Goal: Task Accomplishment & Management: Complete application form

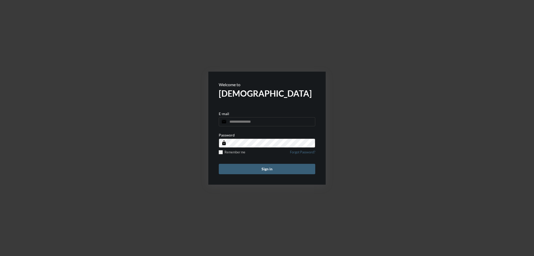
type input "**********"
click at [241, 172] on button "Sign in" at bounding box center [267, 169] width 96 height 10
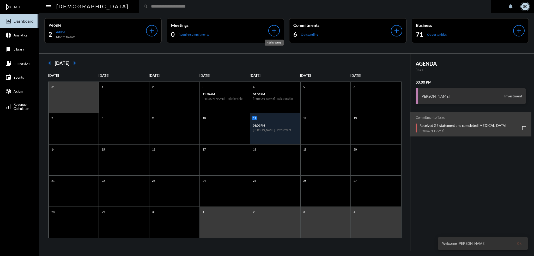
click at [275, 28] on mat-icon "add" at bounding box center [273, 30] width 7 height 7
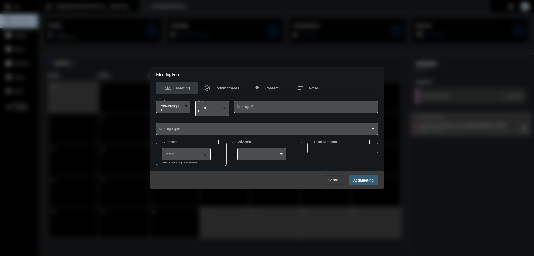
drag, startPoint x: 178, startPoint y: 106, endPoint x: 187, endPoint y: 105, distance: 8.1
click at [180, 106] on input "Date *" at bounding box center [173, 107] width 27 height 7
click at [187, 105] on input "Date *" at bounding box center [173, 107] width 27 height 7
type input "**********"
click at [225, 108] on input "Time *" at bounding box center [212, 110] width 29 height 8
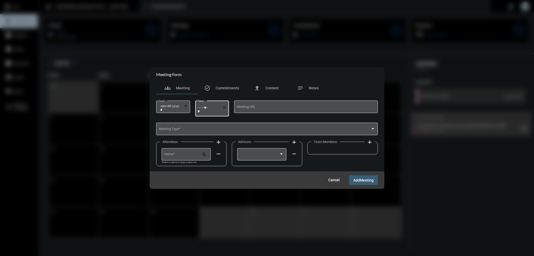
type input "*****"
click at [318, 165] on div "Attendees: add Name * search Select a name or type a new one remove Advisors: a…" at bounding box center [266, 155] width 221 height 31
click at [193, 125] on div "Meeting Type *" at bounding box center [267, 128] width 217 height 13
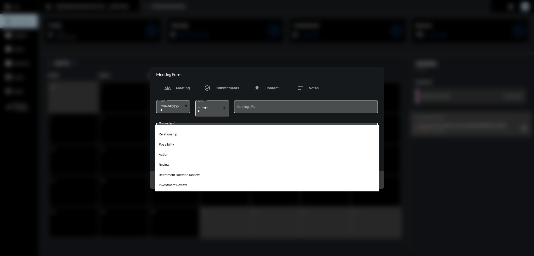
scroll to position [130, 0]
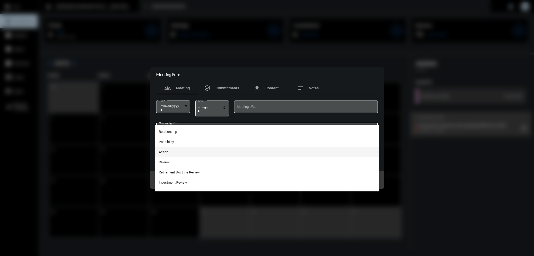
click at [171, 151] on span "Action" at bounding box center [267, 152] width 217 height 10
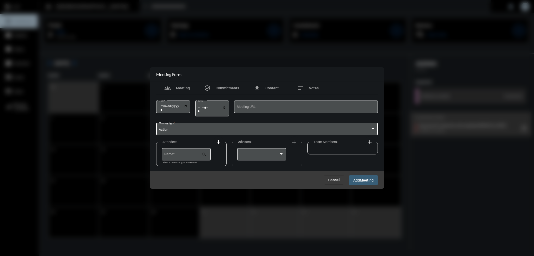
click at [181, 155] on input "Name *" at bounding box center [183, 155] width 38 height 4
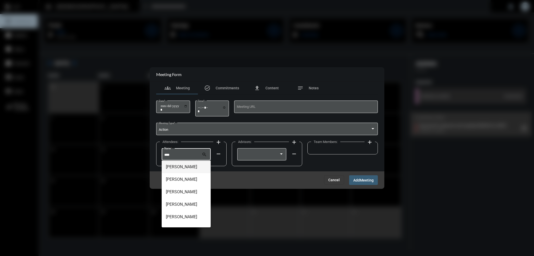
click at [182, 167] on span "Bret Grady" at bounding box center [186, 167] width 41 height 13
type input "**********"
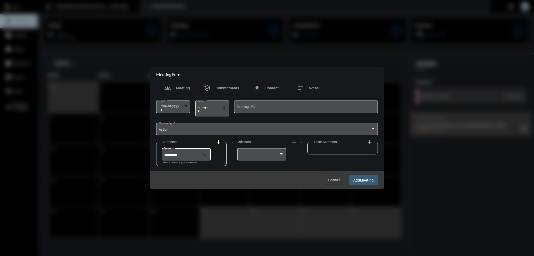
click at [242, 154] on div at bounding box center [259, 155] width 39 height 4
click at [243, 155] on span "T.J. Trimboli" at bounding box center [262, 155] width 44 height 10
click at [364, 179] on span "Meeting" at bounding box center [367, 180] width 14 height 4
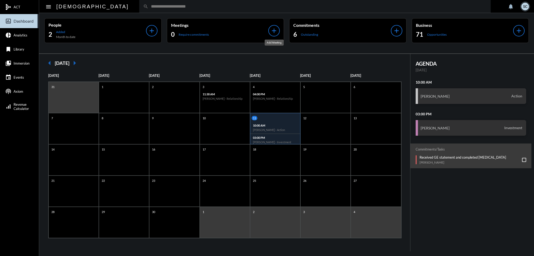
click at [274, 29] on mat-icon "add" at bounding box center [273, 30] width 7 height 7
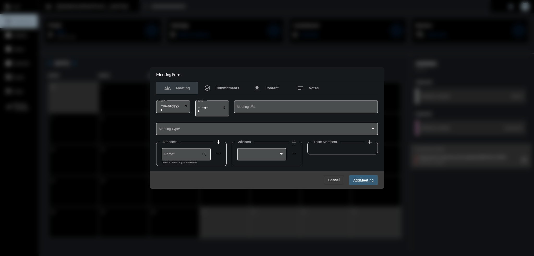
click at [187, 106] on input "Date *" at bounding box center [173, 107] width 27 height 7
type input "**********"
click at [224, 106] on input "Time *" at bounding box center [212, 110] width 29 height 8
type input "*****"
click at [328, 165] on div "Attendees: add Name * search Select a name or type a new one remove Advisors: a…" at bounding box center [266, 155] width 221 height 31
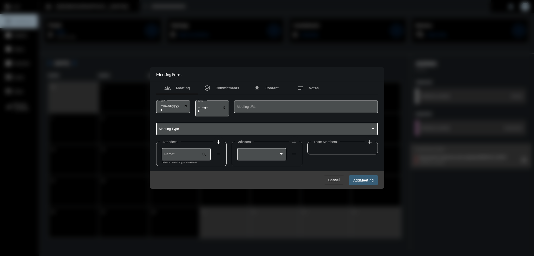
click at [193, 130] on span at bounding box center [265, 130] width 212 height 4
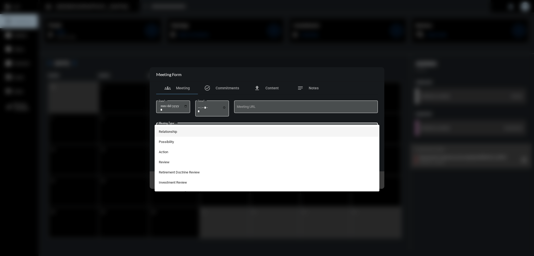
click at [170, 128] on span "Relationship" at bounding box center [267, 132] width 217 height 10
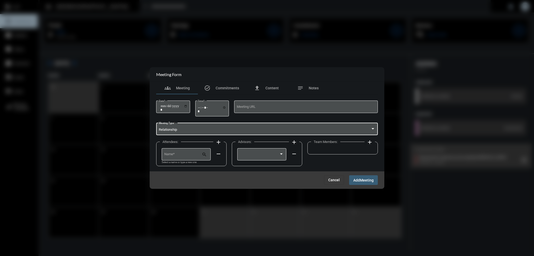
click at [174, 155] on input "Name *" at bounding box center [183, 155] width 38 height 4
click at [187, 169] on span "Mitch Hoffman" at bounding box center [186, 167] width 41 height 13
type input "**********"
click at [250, 150] on div at bounding box center [262, 153] width 44 height 13
click at [254, 158] on span "T.J. Trimboli" at bounding box center [262, 155] width 44 height 10
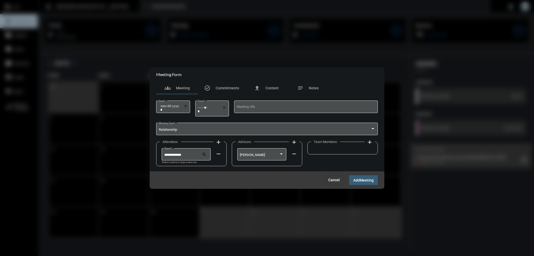
click at [354, 177] on button "Add Meeting" at bounding box center [363, 180] width 29 height 10
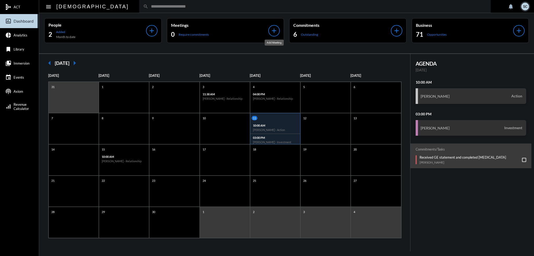
click at [270, 31] on div "add" at bounding box center [273, 30] width 11 height 11
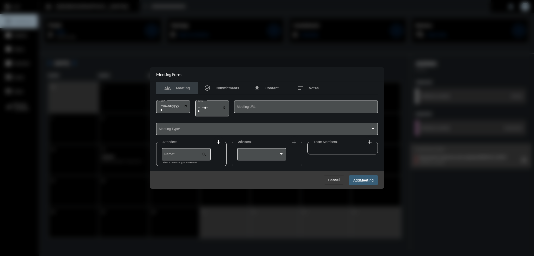
click at [187, 106] on input "Date *" at bounding box center [173, 107] width 27 height 7
type input "**********"
click at [226, 106] on input "Time *" at bounding box center [212, 110] width 29 height 8
type input "*****"
click at [312, 162] on div "Attendees: add Name * search Select a name or type a new one remove Advisors: a…" at bounding box center [266, 155] width 221 height 31
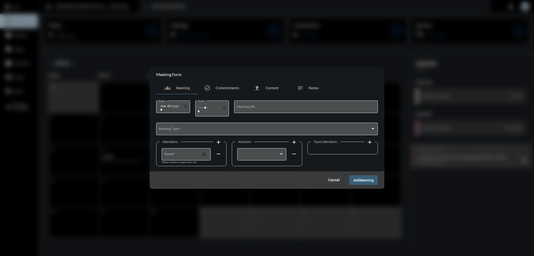
click at [184, 127] on div "Meeting Type *" at bounding box center [267, 128] width 217 height 13
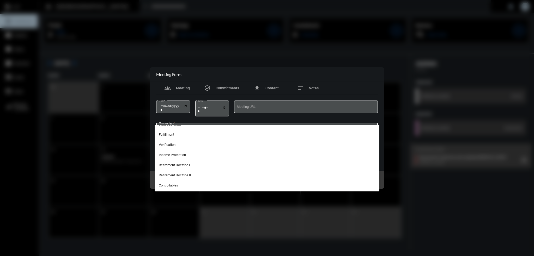
scroll to position [78, 0]
click at [163, 183] on span "Relationship" at bounding box center [267, 184] width 217 height 10
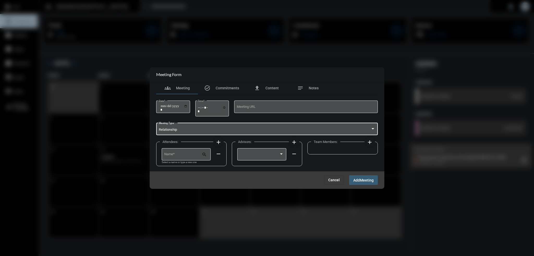
click at [179, 153] on div "Name *" at bounding box center [183, 153] width 38 height 13
click at [178, 154] on input "Name *" at bounding box center [183, 155] width 38 height 4
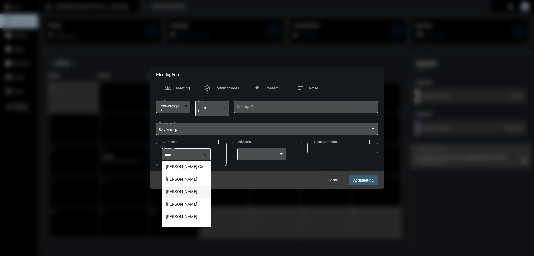
click at [186, 192] on span "Frank Acquarulo" at bounding box center [186, 192] width 41 height 13
type input "**********"
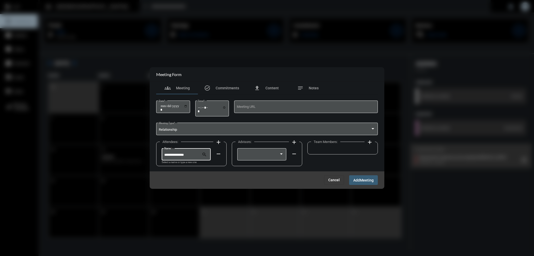
click at [268, 151] on div at bounding box center [262, 153] width 44 height 13
click at [256, 158] on span "T.J. Trimboli" at bounding box center [262, 155] width 44 height 10
click at [363, 178] on span "Meeting" at bounding box center [367, 180] width 14 height 4
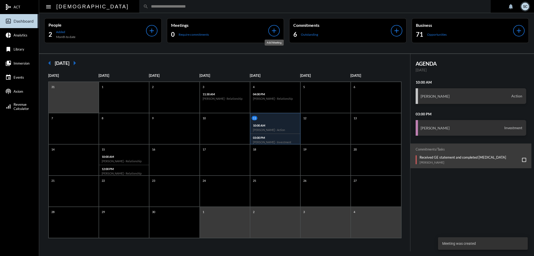
click at [273, 28] on mat-icon "add" at bounding box center [273, 30] width 7 height 7
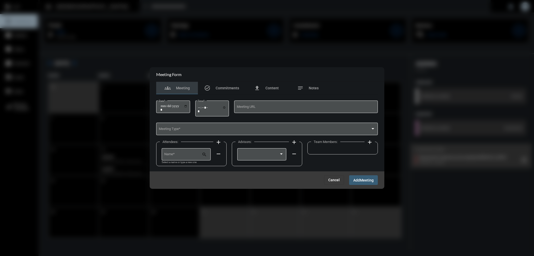
click at [187, 106] on input "Date *" at bounding box center [173, 107] width 27 height 7
type input "**********"
click at [225, 107] on input "Time *" at bounding box center [212, 110] width 29 height 8
type input "*****"
click at [319, 169] on div "Attendees: add Name * search Select a name or type a new one remove Advisors: a…" at bounding box center [266, 155] width 221 height 31
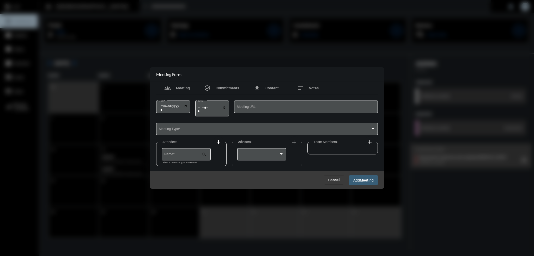
click at [243, 126] on div "Meeting Type *" at bounding box center [267, 128] width 217 height 13
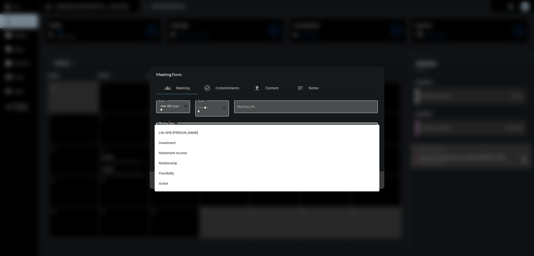
scroll to position [104, 0]
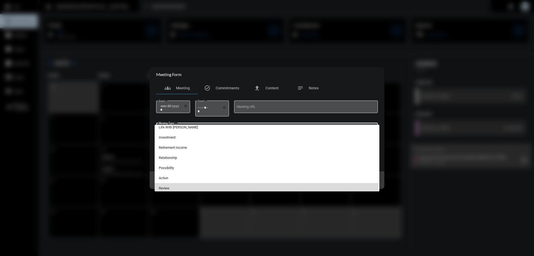
click at [171, 188] on span "Review" at bounding box center [267, 188] width 217 height 10
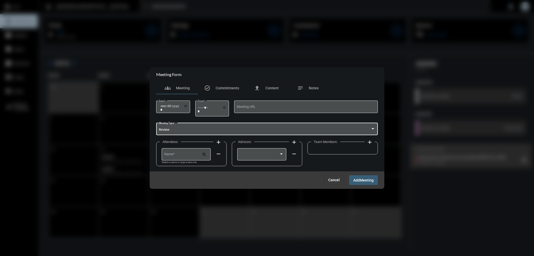
click at [174, 155] on input "Name *" at bounding box center [183, 155] width 38 height 4
click at [175, 170] on span "Rocky Progano" at bounding box center [186, 167] width 41 height 13
type input "**********"
click at [273, 155] on div at bounding box center [259, 155] width 39 height 4
click at [241, 156] on span "T.J. Trimboli" at bounding box center [262, 155] width 44 height 10
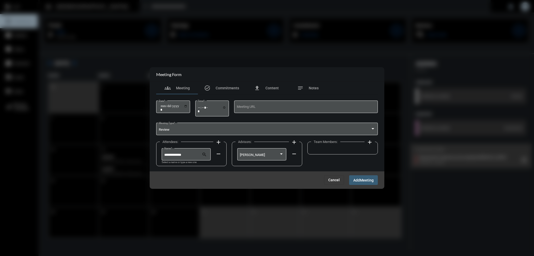
click at [365, 182] on span "Meeting" at bounding box center [367, 180] width 14 height 4
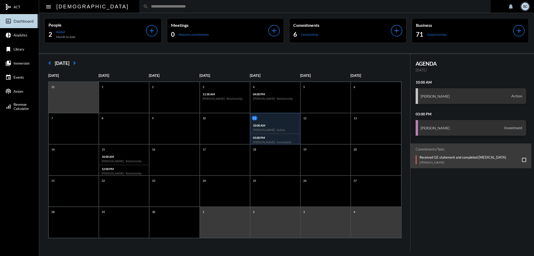
click at [148, 8] on input "text" at bounding box center [317, 6] width 338 height 4
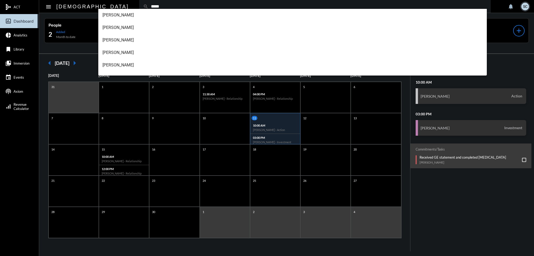
type input "*****"
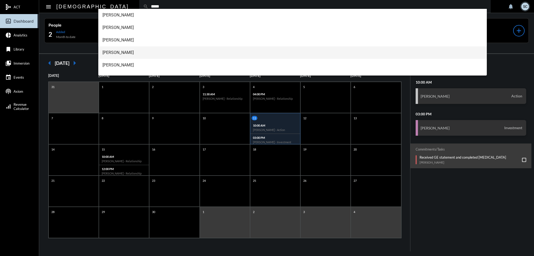
click at [139, 56] on span "Jennifer Munger" at bounding box center [292, 52] width 380 height 13
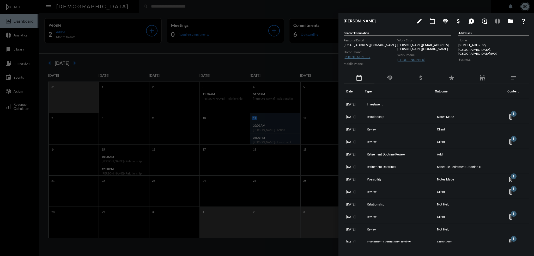
click at [151, 9] on div at bounding box center [267, 128] width 534 height 256
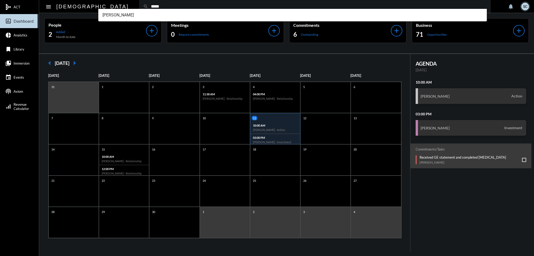
type input "*****"
click at [145, 13] on span "Tom Catropa" at bounding box center [292, 15] width 380 height 13
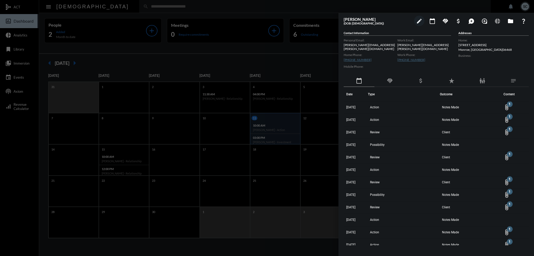
click at [387, 107] on td "Action" at bounding box center [404, 108] width 72 height 13
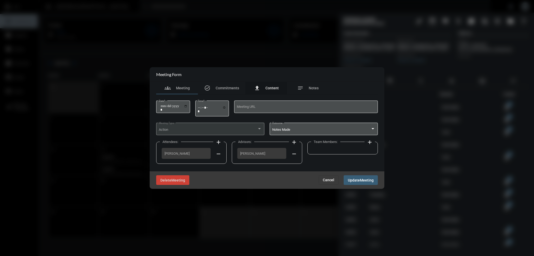
click at [274, 88] on span "Content" at bounding box center [271, 88] width 13 height 4
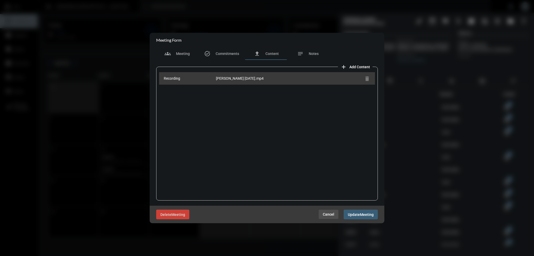
click at [329, 213] on span "Cancel" at bounding box center [328, 214] width 11 height 4
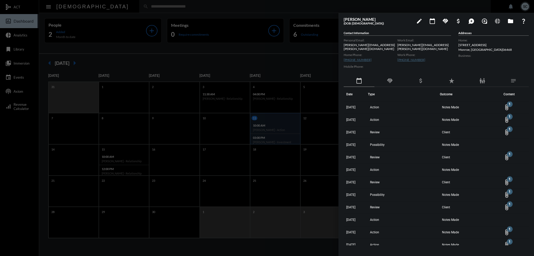
click at [160, 8] on div at bounding box center [267, 128] width 534 height 256
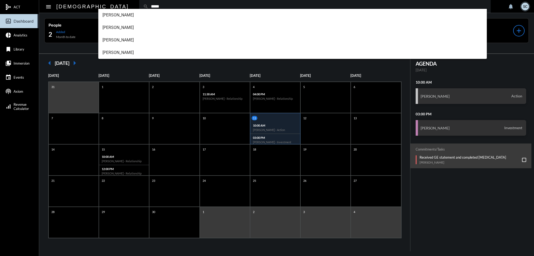
type input "*****"
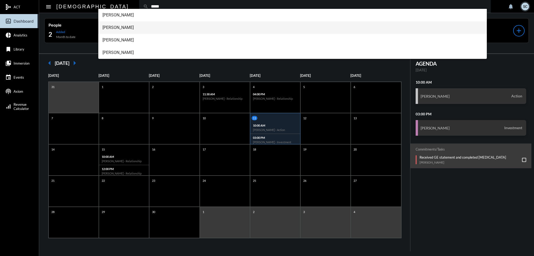
click at [151, 28] on span "Louis Colosimo" at bounding box center [292, 27] width 380 height 13
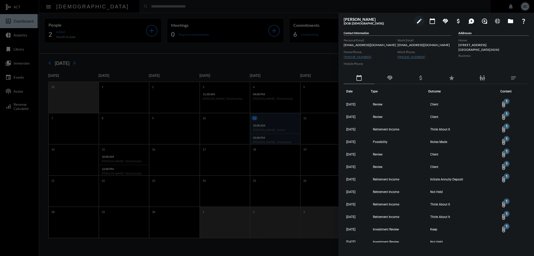
click at [399, 108] on td "Review" at bounding box center [399, 105] width 57 height 13
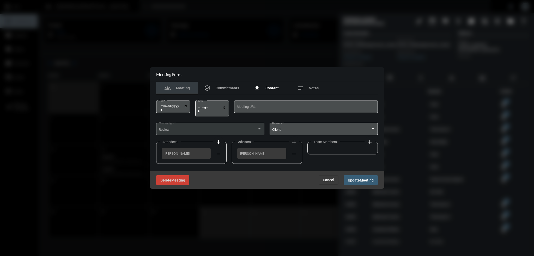
click at [271, 87] on span "Content" at bounding box center [271, 88] width 13 height 4
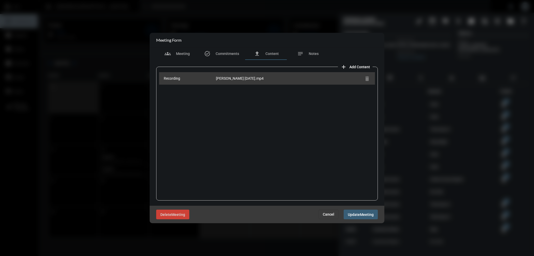
click at [326, 213] on span "Cancel" at bounding box center [328, 214] width 11 height 4
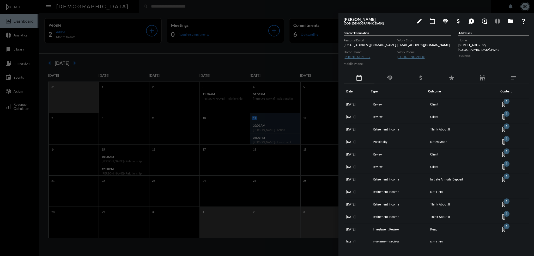
click at [188, 3] on div at bounding box center [267, 128] width 534 height 256
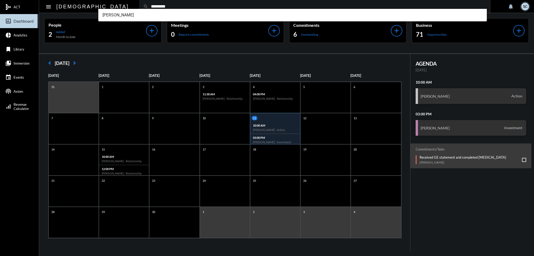
type input "*********"
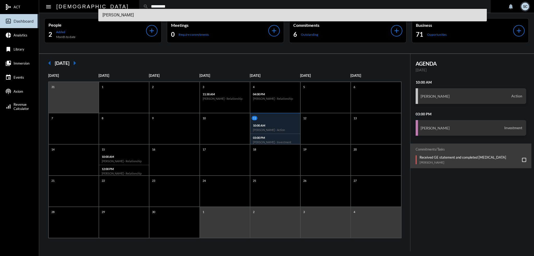
click at [132, 14] on span "Bret Grady" at bounding box center [292, 15] width 380 height 13
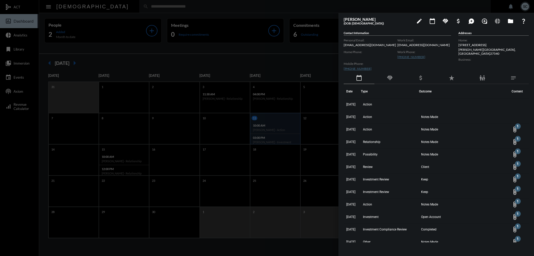
click at [196, 11] on div at bounding box center [267, 128] width 534 height 256
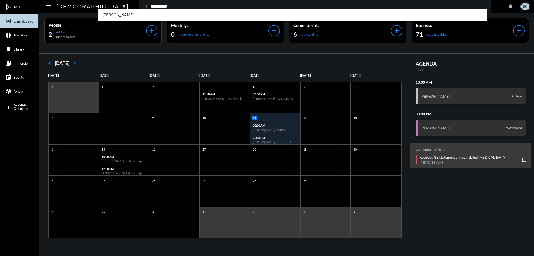
type input "**********"
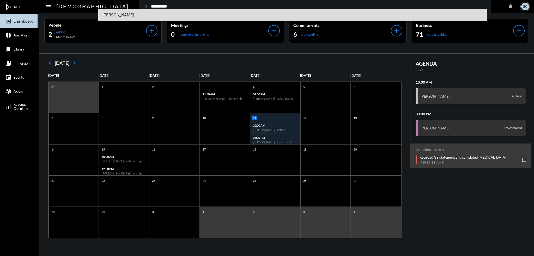
click at [131, 17] on span "Matt Camuso" at bounding box center [292, 15] width 380 height 13
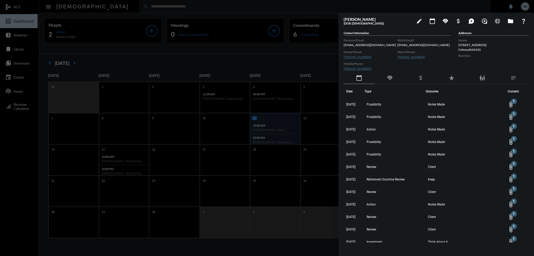
click at [408, 106] on td "Possibility" at bounding box center [394, 105] width 61 height 13
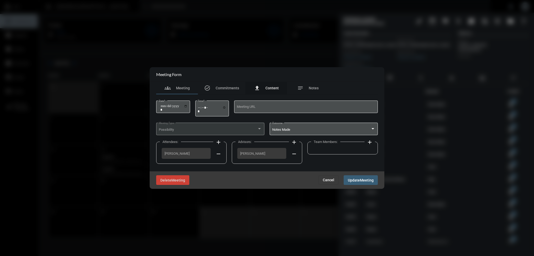
click at [263, 86] on div "file_upload Content" at bounding box center [266, 88] width 25 height 6
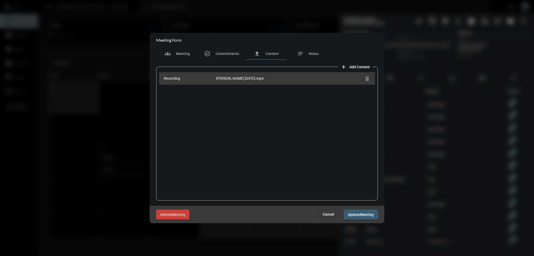
click at [328, 220] on div "Delete Meeting Cancel Update Meeting" at bounding box center [267, 214] width 235 height 17
click at [323, 213] on span "Cancel" at bounding box center [328, 214] width 11 height 4
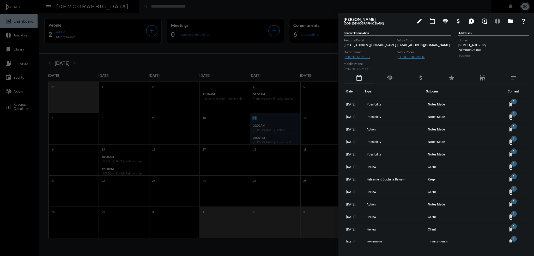
click at [361, 119] on td "7/9/25" at bounding box center [353, 117] width 21 height 13
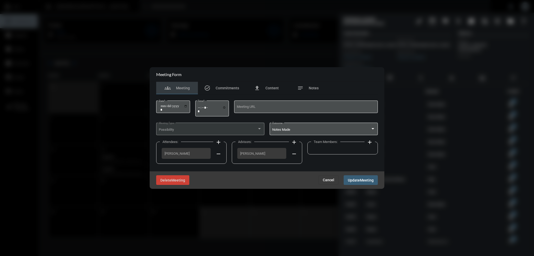
click at [258, 80] on section "Meeting Form" at bounding box center [267, 74] width 235 height 15
click at [268, 92] on div "file_upload Content" at bounding box center [266, 88] width 42 height 13
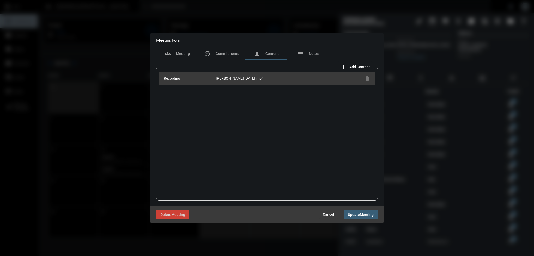
click at [323, 218] on button "Cancel" at bounding box center [328, 214] width 20 height 9
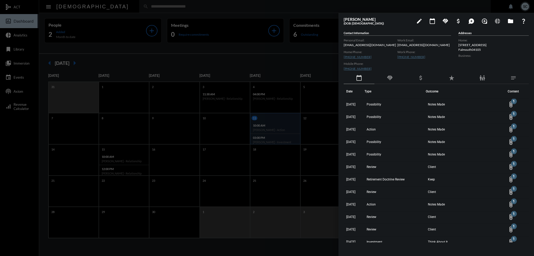
click at [398, 130] on td "Action" at bounding box center [394, 130] width 61 height 13
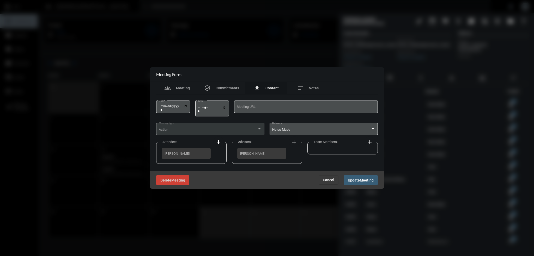
click at [265, 87] on div "file_upload Content" at bounding box center [266, 88] width 25 height 6
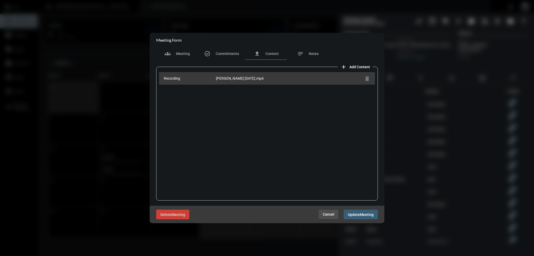
click at [328, 217] on button "Cancel" at bounding box center [328, 214] width 20 height 9
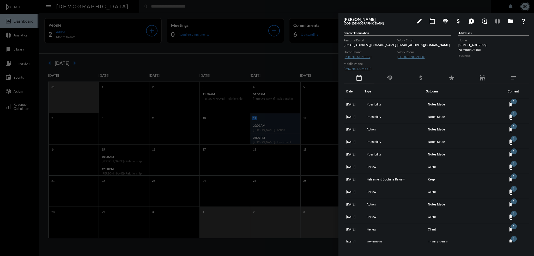
click at [296, 250] on div at bounding box center [267, 128] width 534 height 256
